Goal: Task Accomplishment & Management: Use online tool/utility

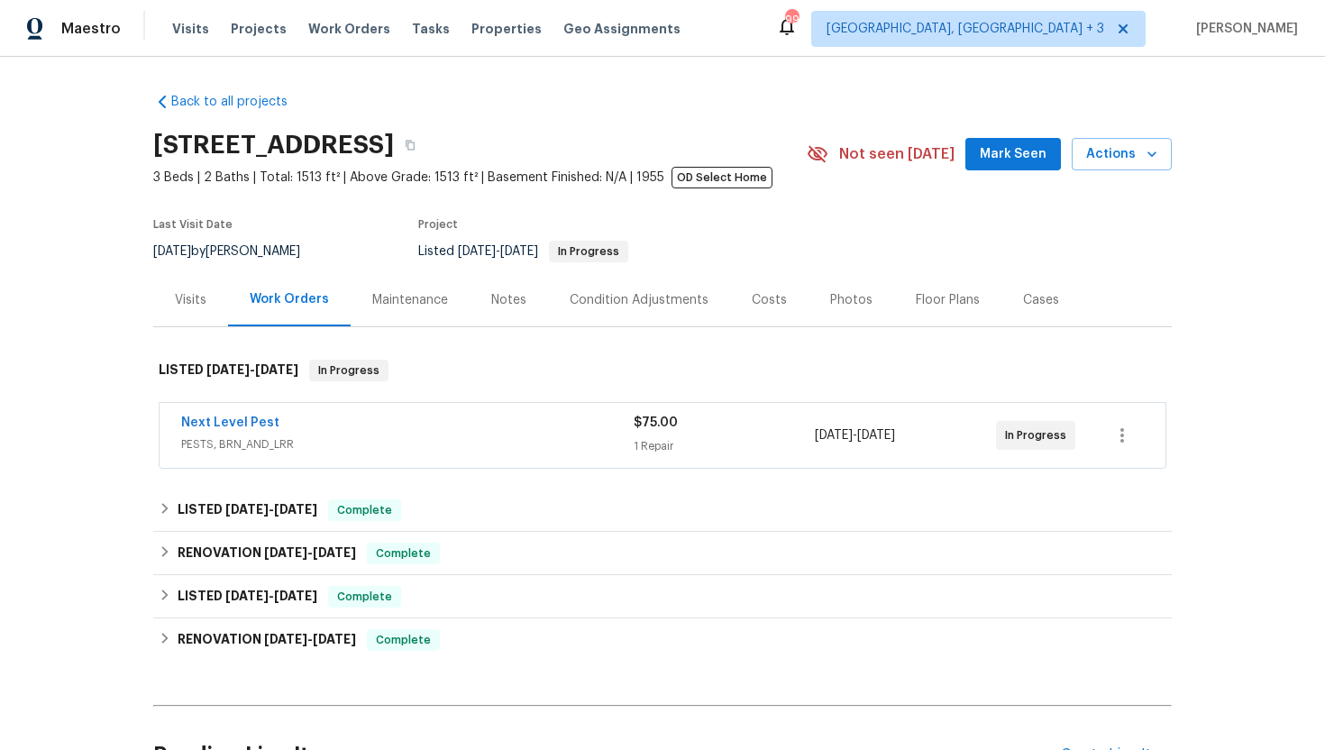
click at [189, 293] on div "Visits" at bounding box center [191, 300] width 32 height 18
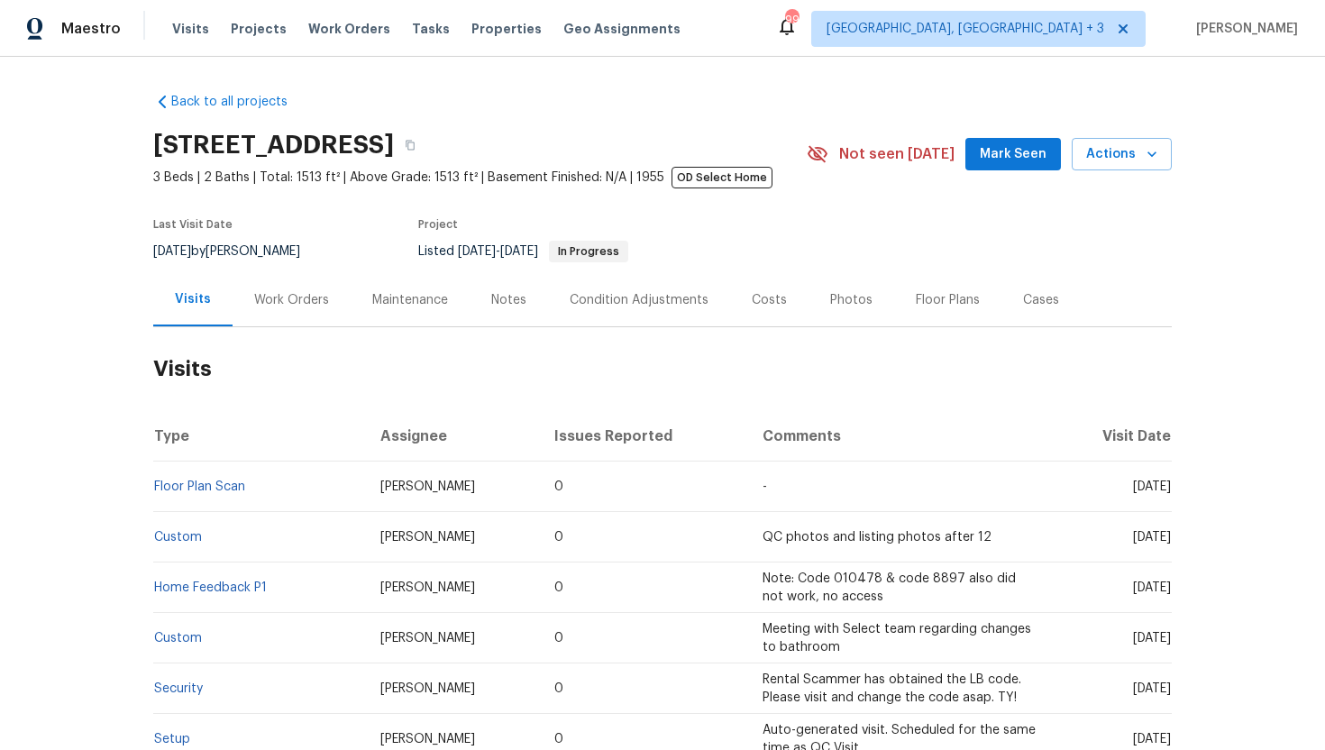
click at [294, 299] on div "Work Orders" at bounding box center [291, 300] width 75 height 18
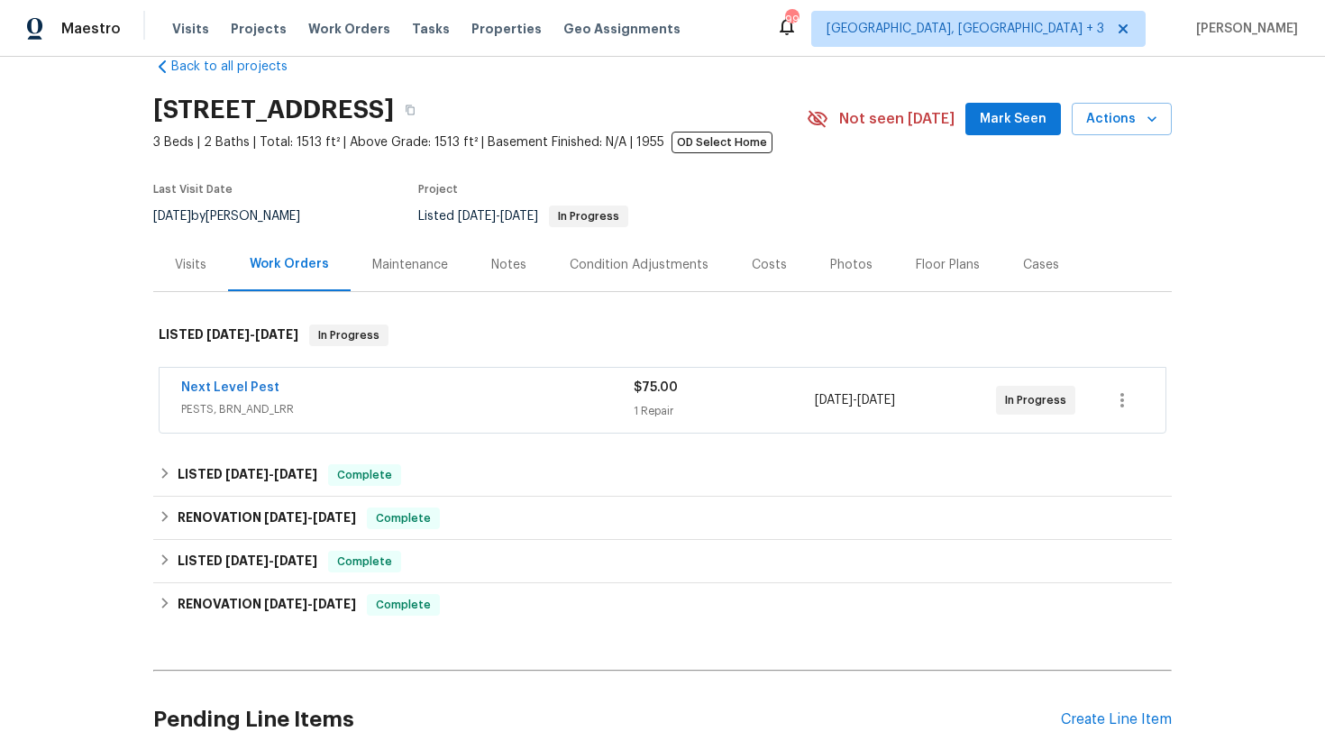
scroll to position [60, 0]
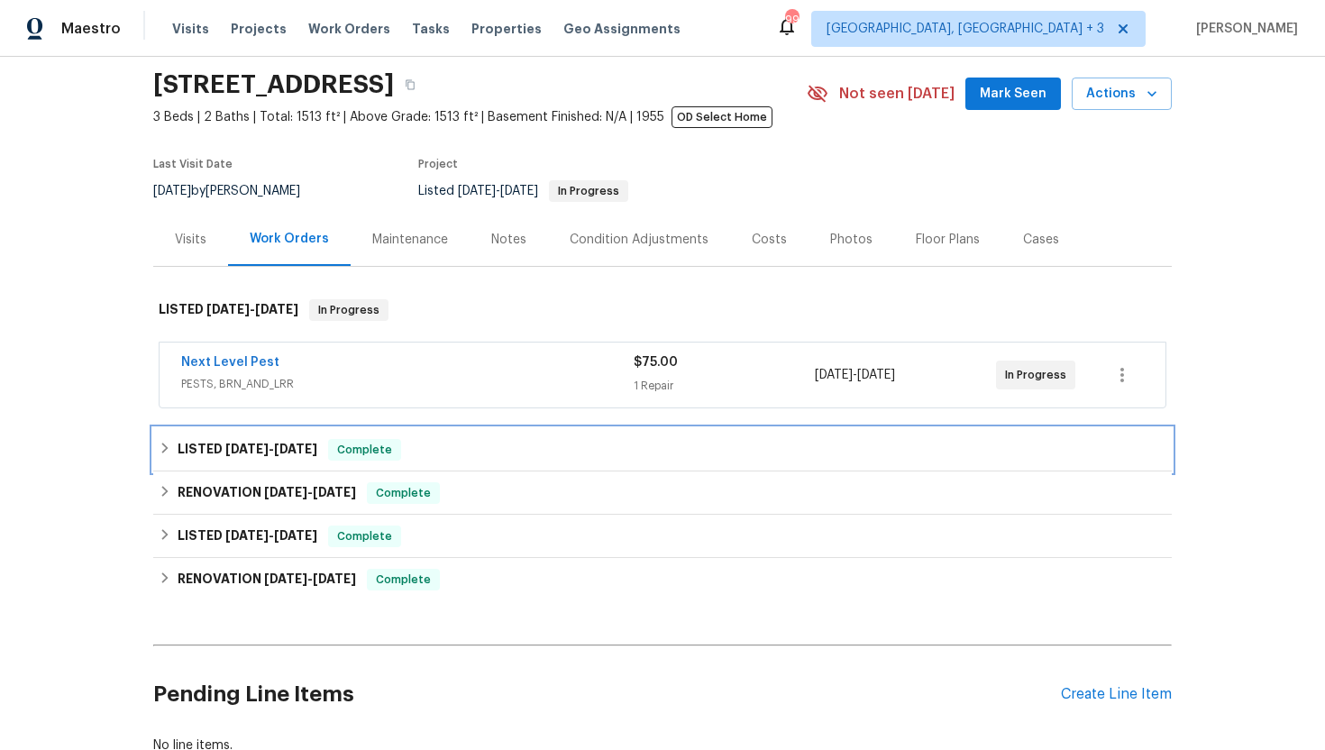
click at [387, 450] on span "Complete" at bounding box center [364, 450] width 69 height 18
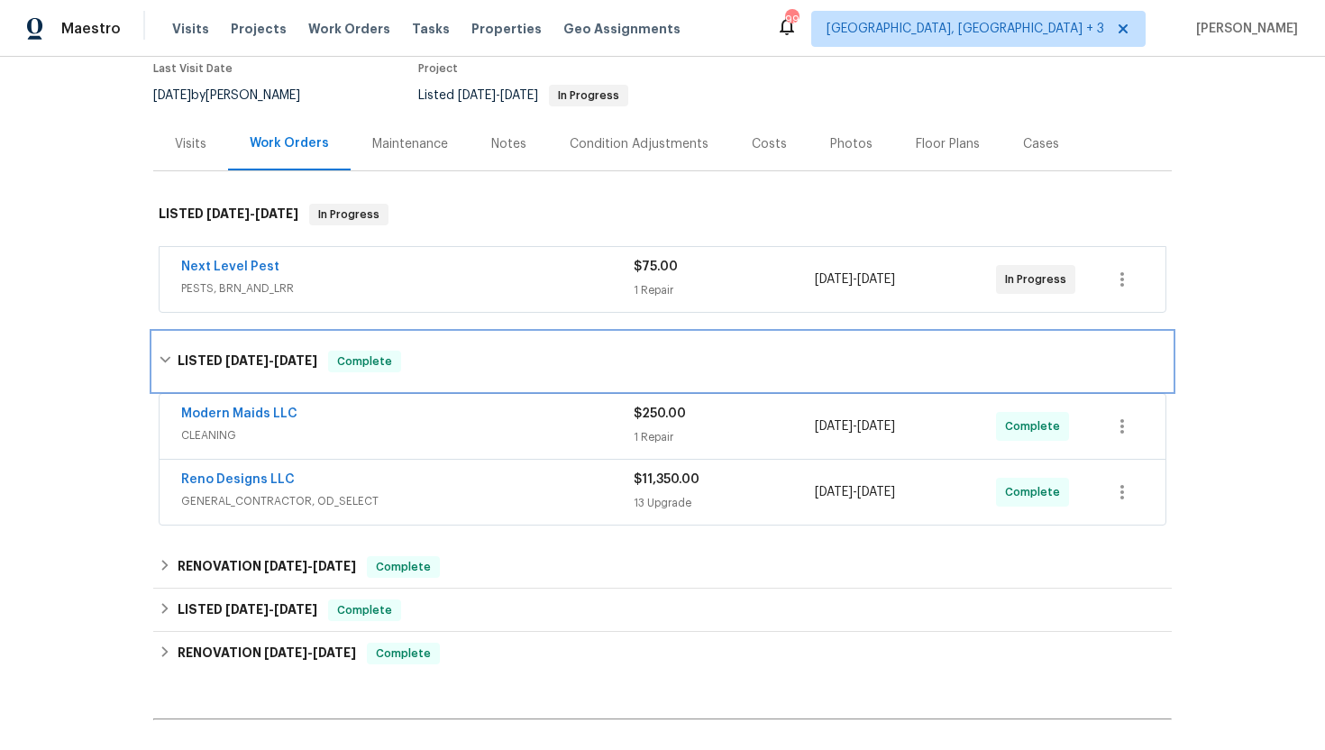
scroll to position [161, 0]
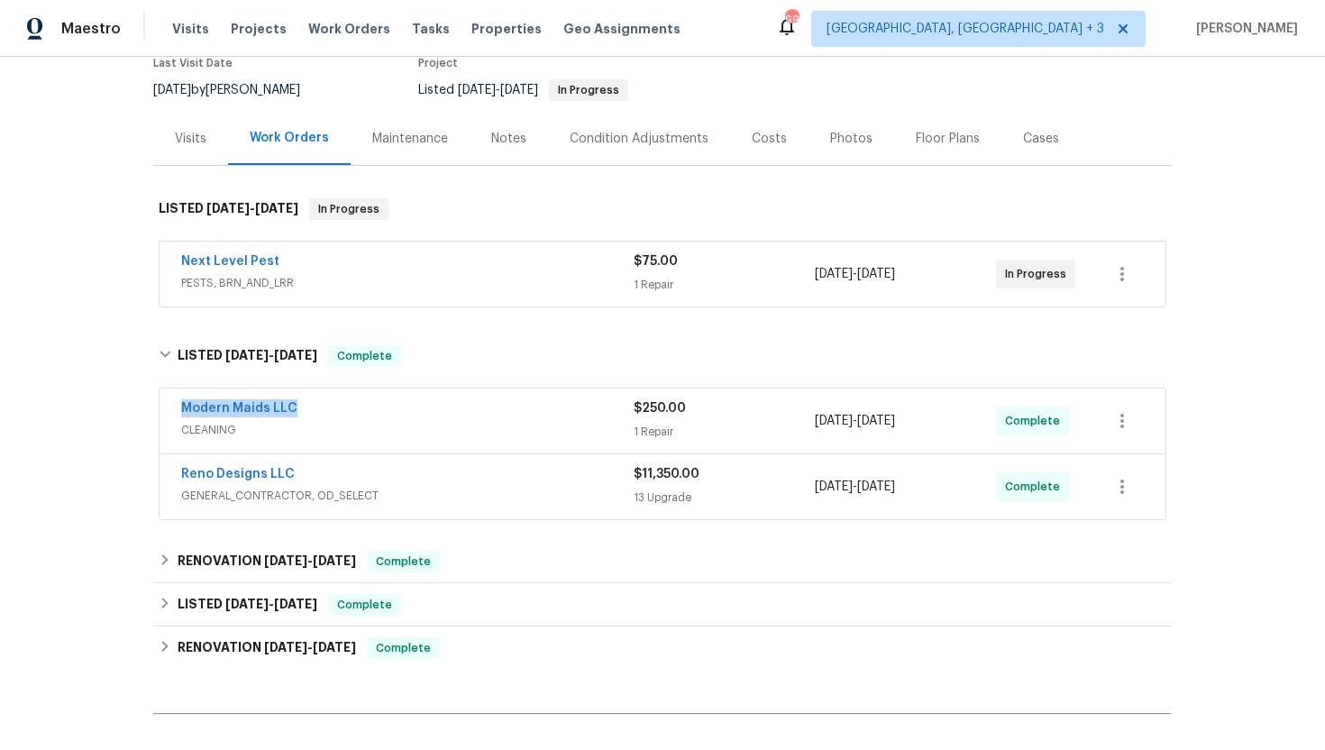
drag, startPoint x: 318, startPoint y: 415, endPoint x: 166, endPoint y: 415, distance: 152.4
click at [166, 415] on div "Modern Maids LLC CLEANING $250.00 1 Repair 9/18/2025 - 9/19/2025 Complete" at bounding box center [663, 421] width 1006 height 65
copy link "Modern Maids LLC"
drag, startPoint x: 957, startPoint y: 426, endPoint x: 774, endPoint y: 422, distance: 183.1
click at [774, 422] on div "Modern Maids LLC CLEANING $250.00 1 Repair 9/18/2025 - 9/19/2025 Complete" at bounding box center [641, 420] width 920 height 43
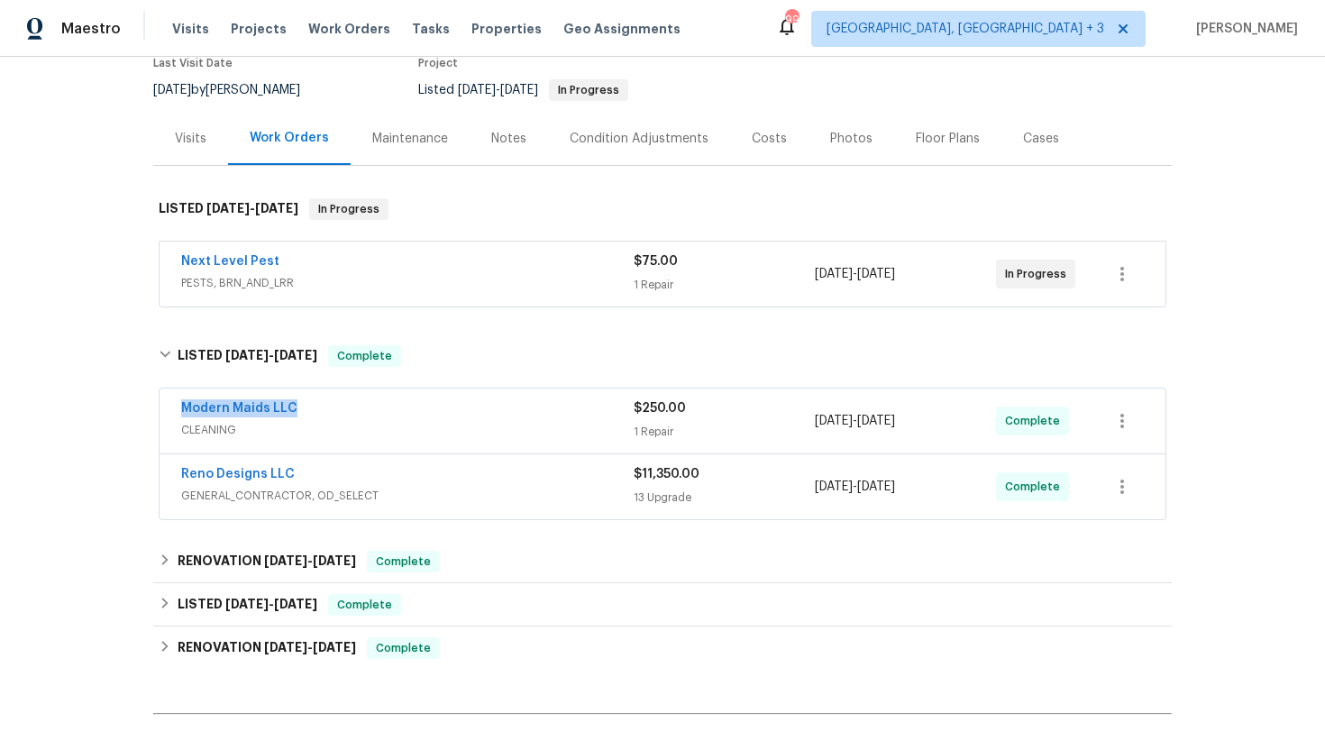
copy div "1 Repair 9/18/2025 - 9/19/2025"
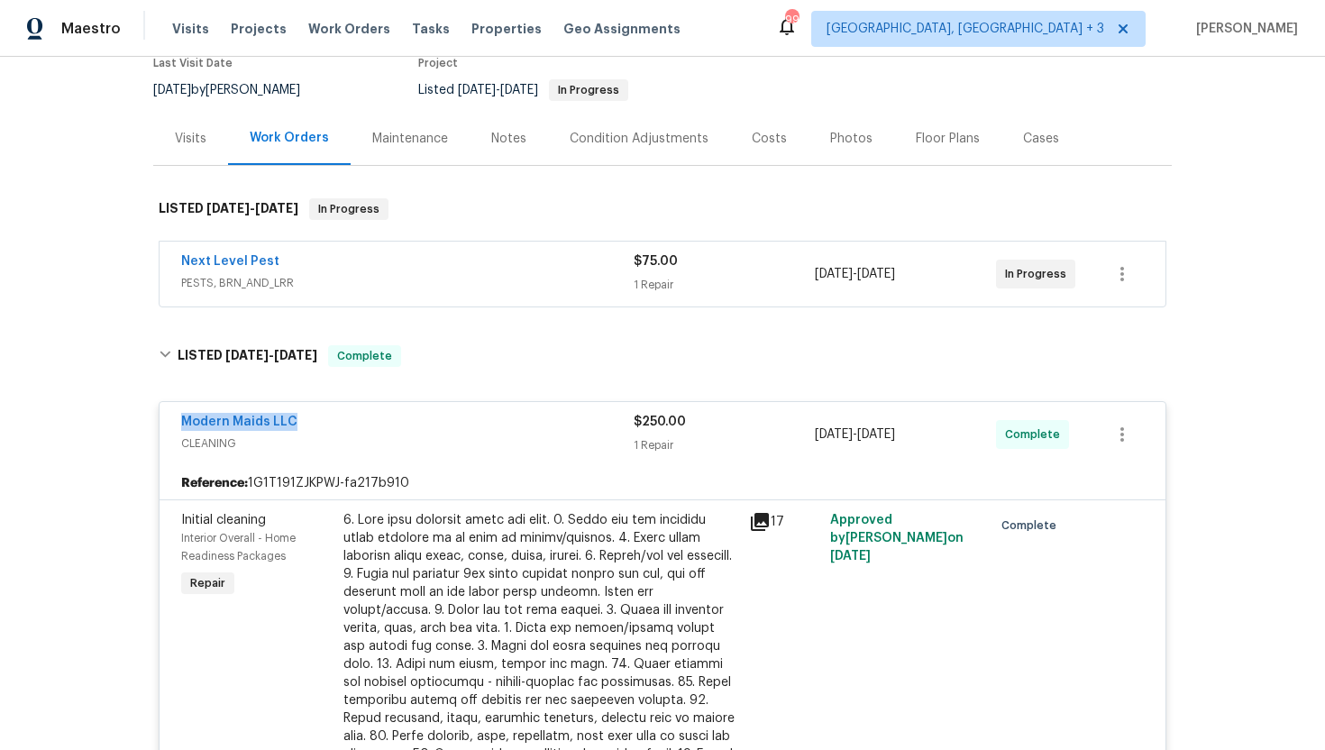
scroll to position [0, 0]
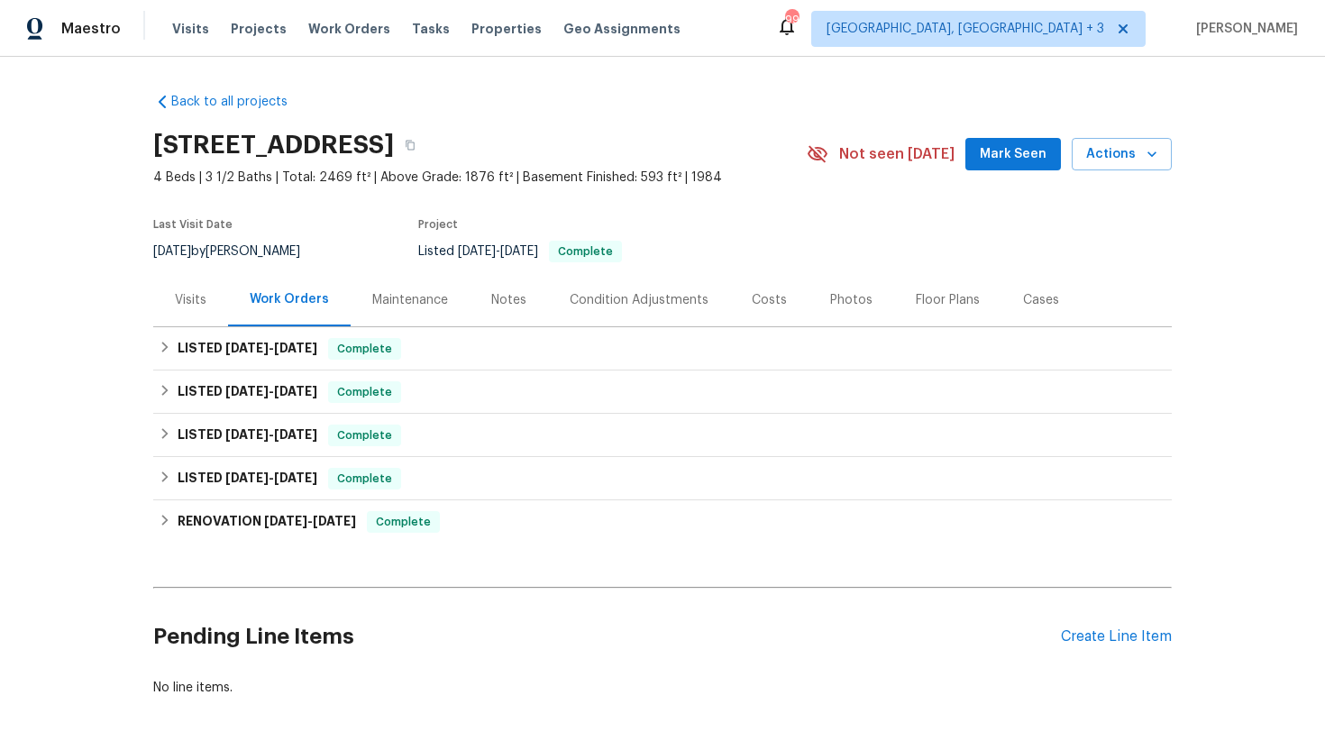
click at [389, 301] on div "Maintenance" at bounding box center [410, 300] width 76 height 18
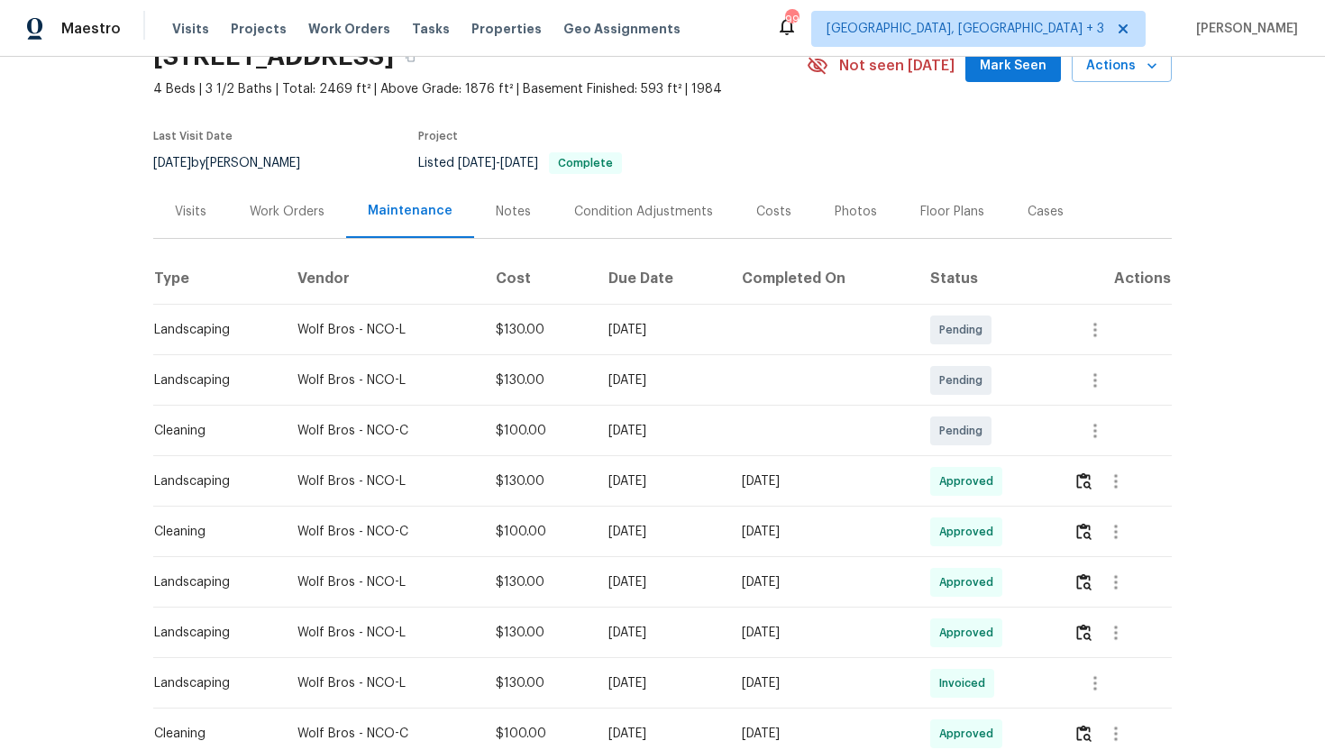
scroll to position [126, 0]
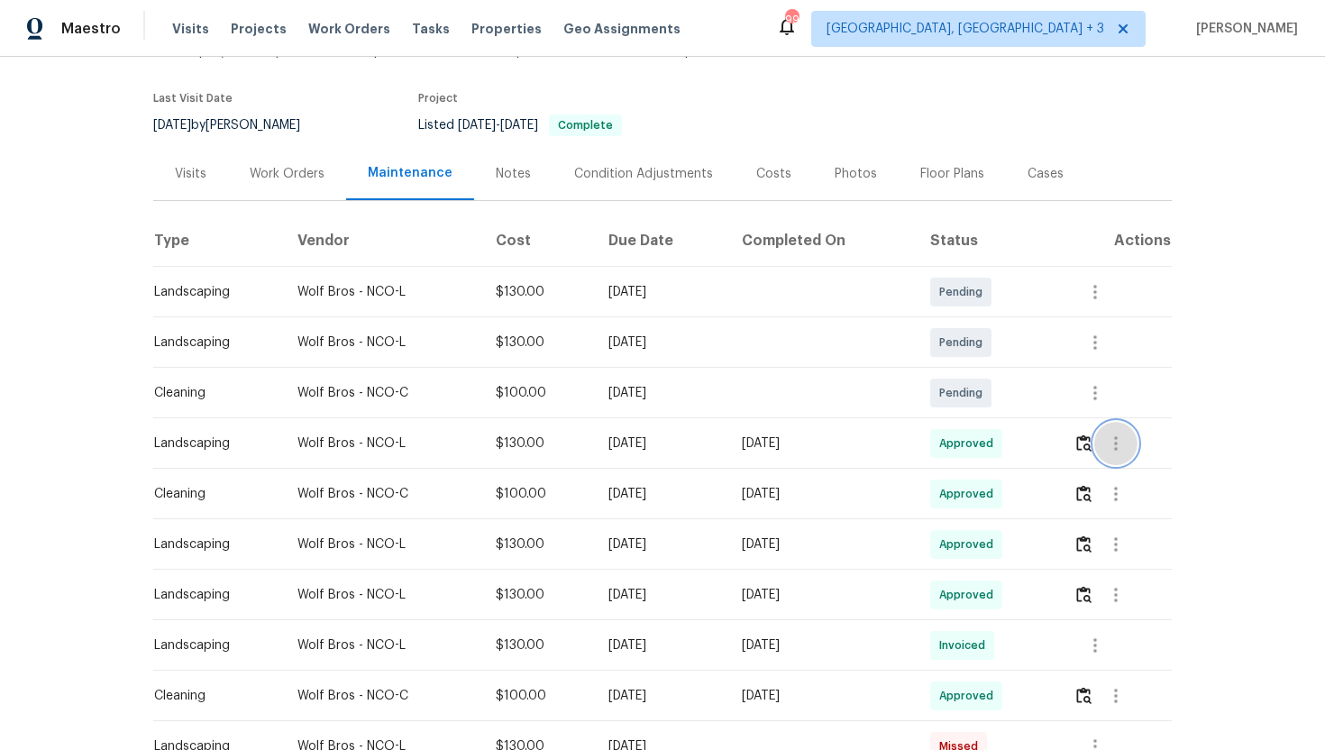
click at [1126, 440] on icon "button" at bounding box center [1116, 444] width 22 height 22
click at [1165, 472] on li "View details" at bounding box center [1164, 473] width 126 height 30
